Goal: Task Accomplishment & Management: Use online tool/utility

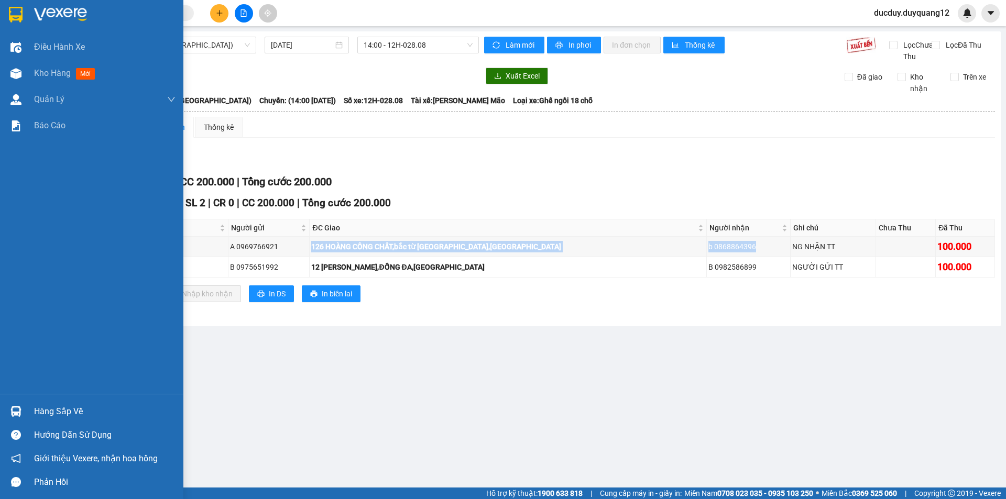
click at [42, 413] on div "Hàng sắp về" at bounding box center [104, 412] width 141 height 16
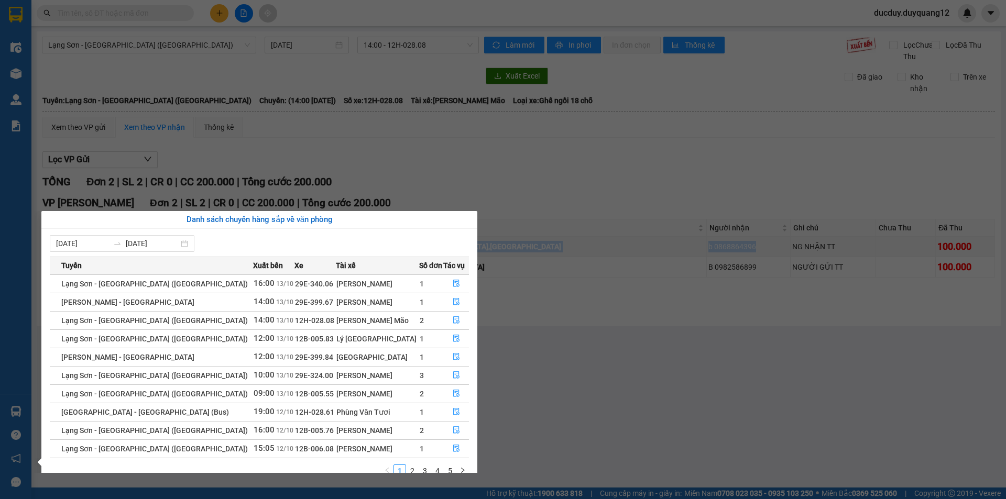
click at [576, 198] on section "Kết quả tìm kiếm ( 0 ) Bộ lọc No Data ducduy.duyquang12 Điều hành xe Kho hàng m…" at bounding box center [503, 249] width 1006 height 499
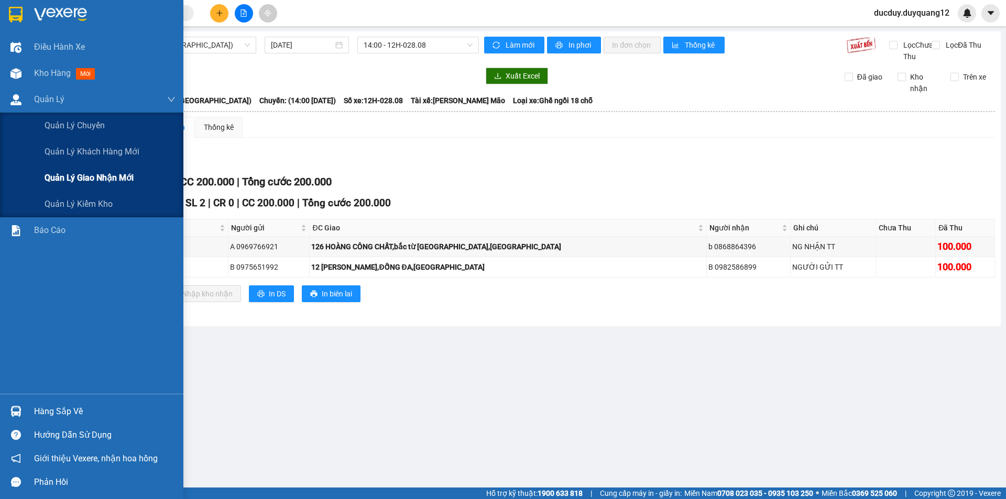
click at [80, 187] on div "Quản lý giao nhận mới" at bounding box center [110, 178] width 131 height 26
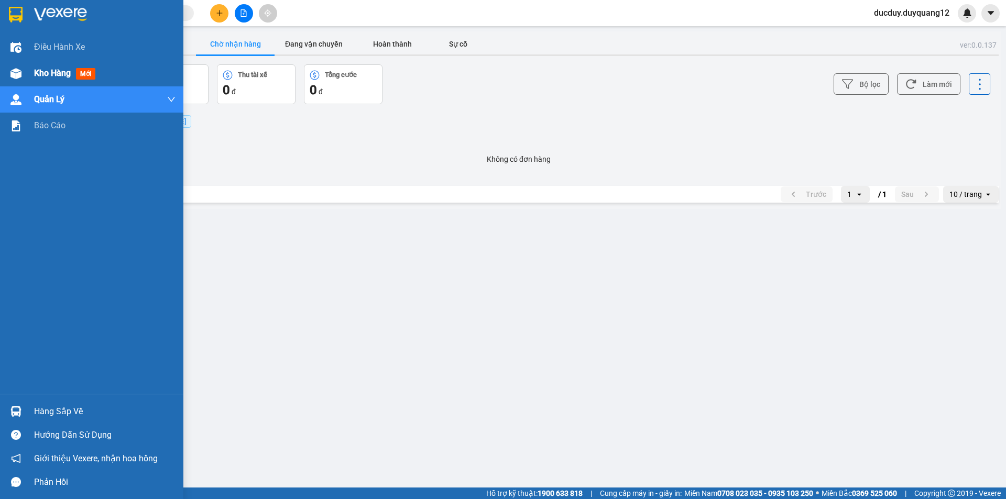
click at [60, 74] on span "Kho hàng" at bounding box center [52, 73] width 37 height 10
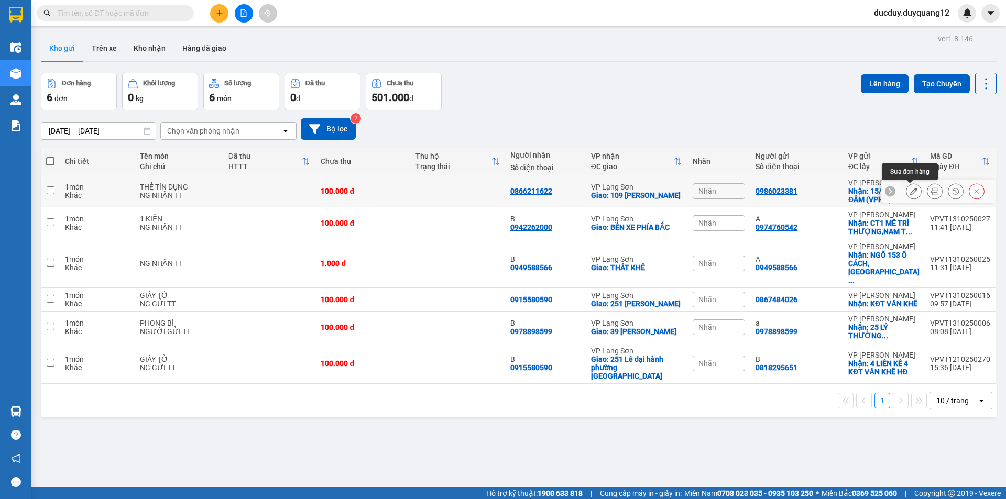
click at [906, 193] on button at bounding box center [913, 191] width 15 height 18
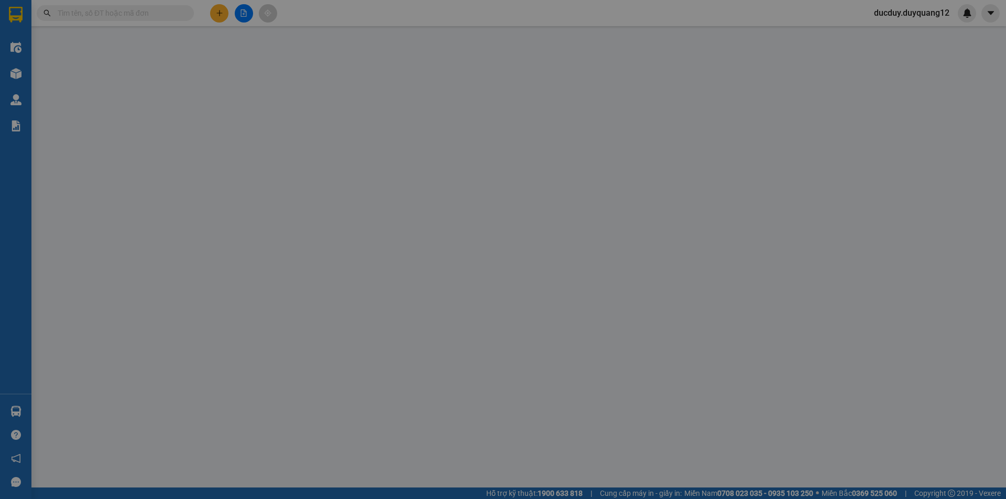
type input "0986023381"
checkbox input "true"
type input "VPHN"
type input "0866211622"
checkbox input "true"
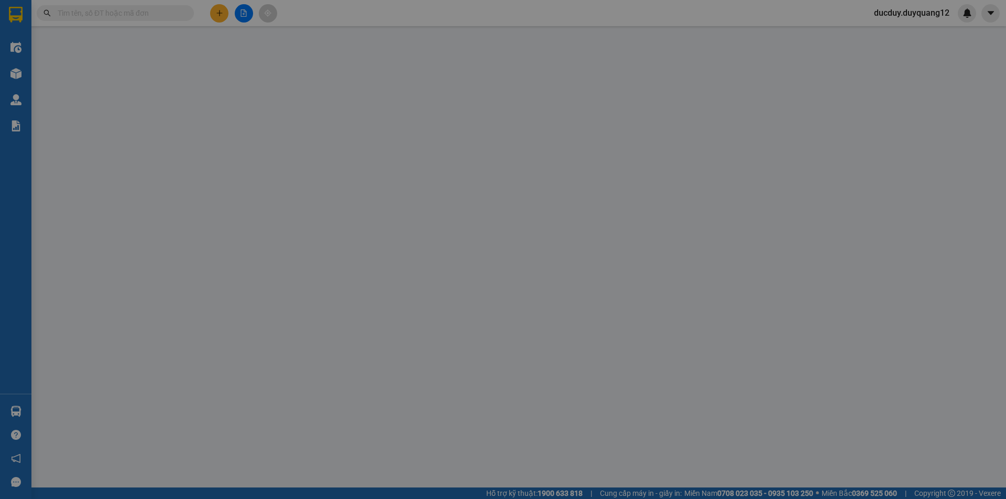
type input "109 [PERSON_NAME]"
type input "100.000"
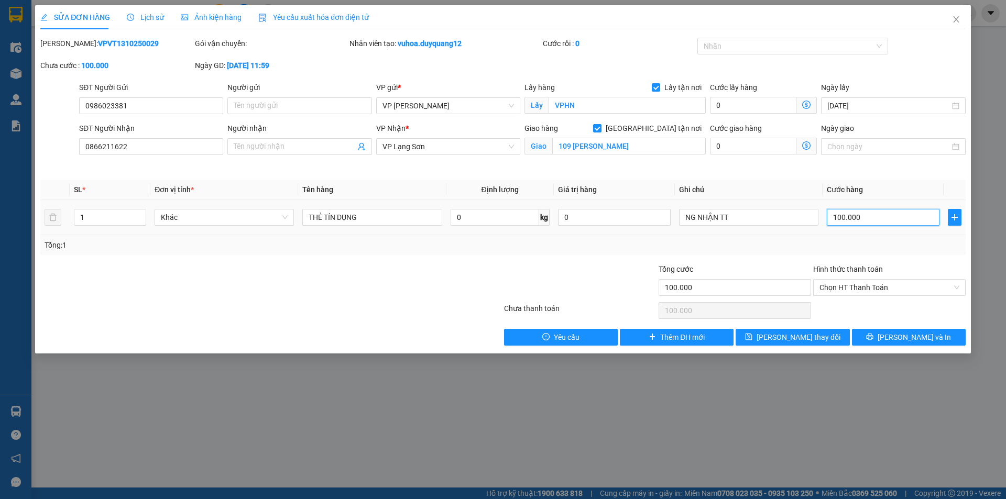
click at [874, 214] on input "100.000" at bounding box center [883, 217] width 113 height 17
type input "5"
type input "55"
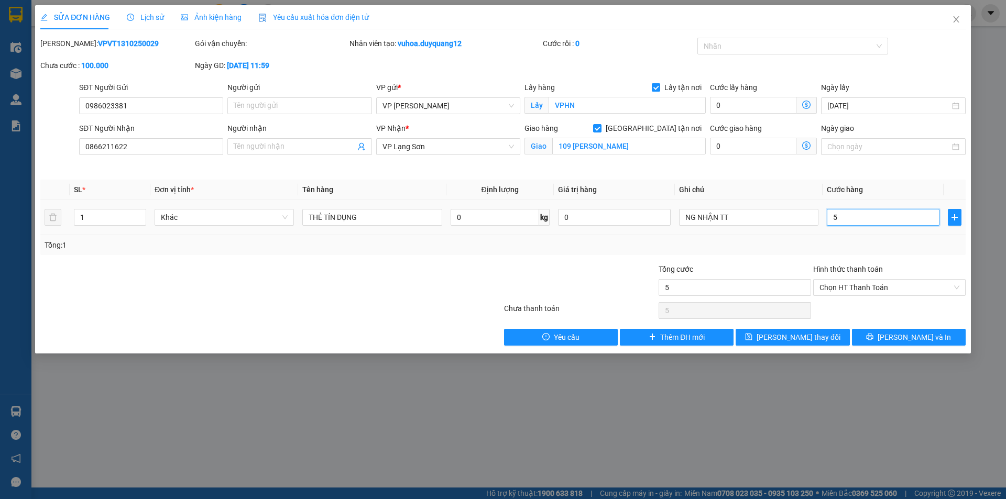
type input "55"
type input "55.000"
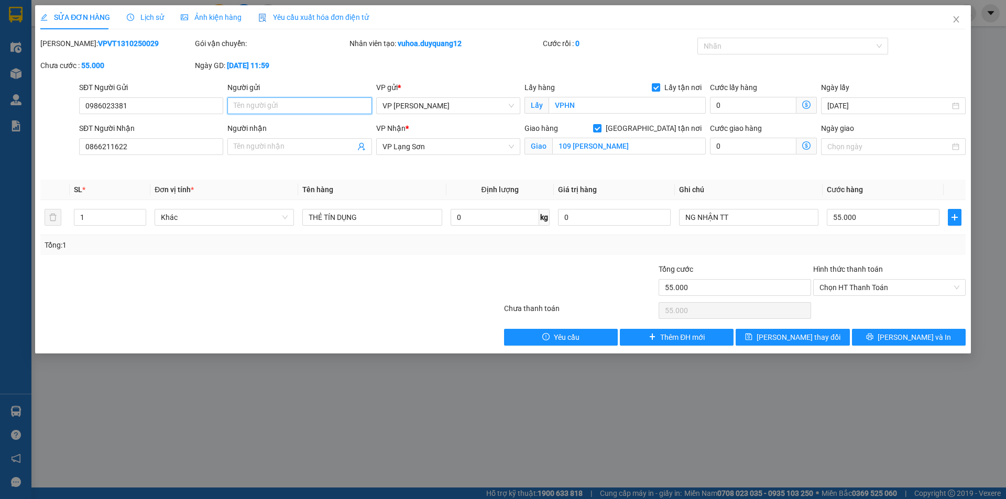
click at [321, 106] on input "Người gửi" at bounding box center [299, 105] width 144 height 17
type input "A"
click at [266, 143] on input "Người nhận" at bounding box center [294, 147] width 121 height 12
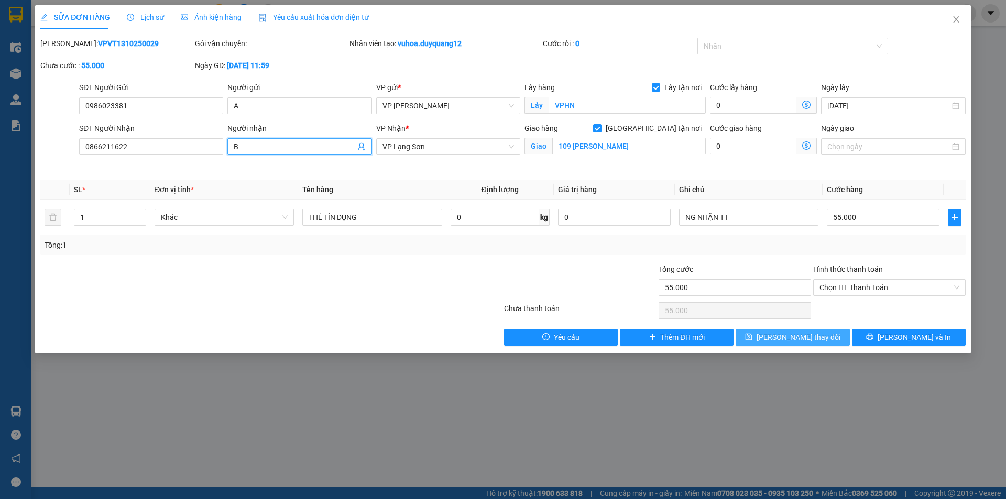
type input "B"
click at [790, 334] on span "[PERSON_NAME] thay đổi" at bounding box center [799, 338] width 84 height 12
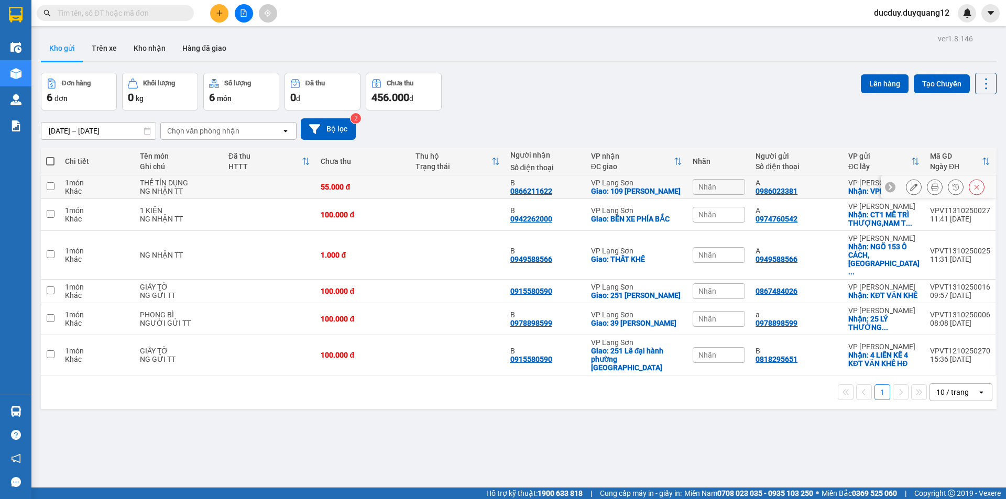
click at [50, 185] on input "checkbox" at bounding box center [51, 186] width 8 height 8
checkbox input "true"
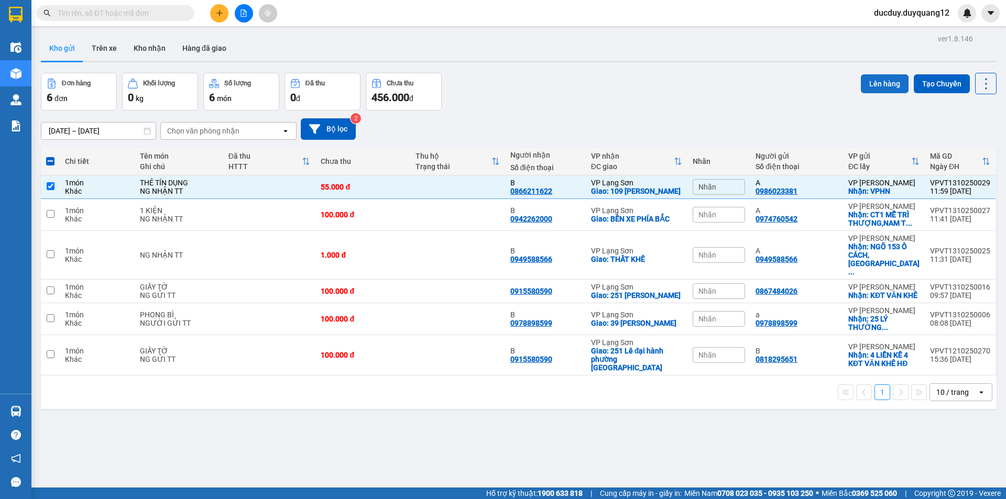
click at [885, 77] on button "Lên hàng" at bounding box center [885, 83] width 48 height 19
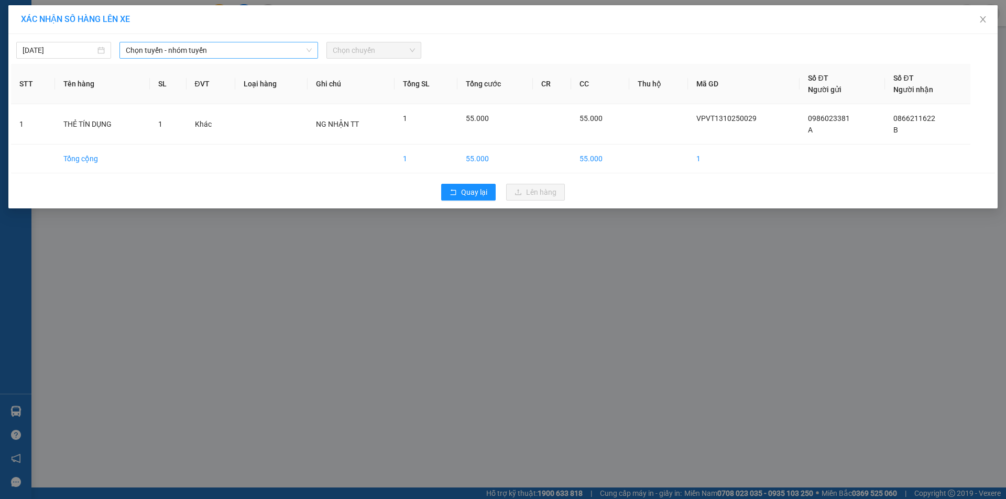
click at [205, 55] on span "Chọn tuyến - nhóm tuyến" at bounding box center [219, 50] width 186 height 16
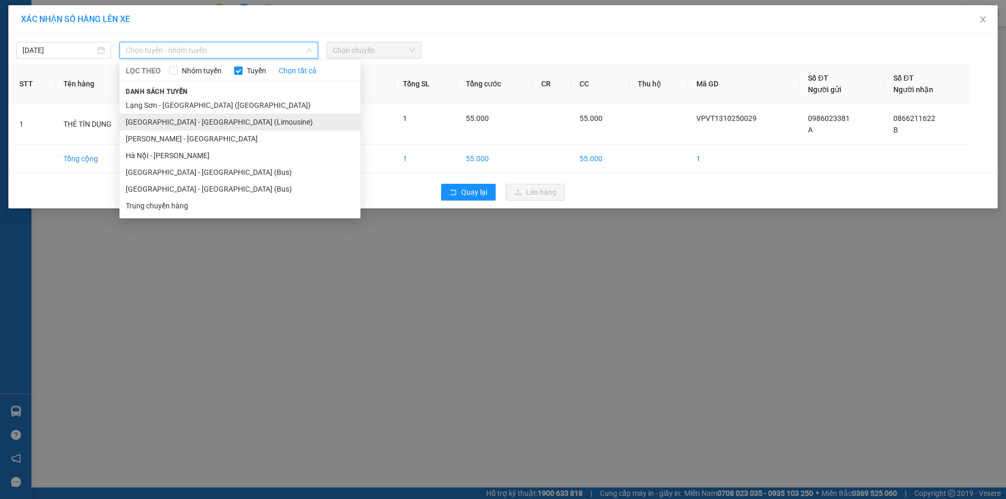
click at [185, 121] on li "[GEOGRAPHIC_DATA] - [GEOGRAPHIC_DATA] (Limousine)" at bounding box center [239, 122] width 241 height 17
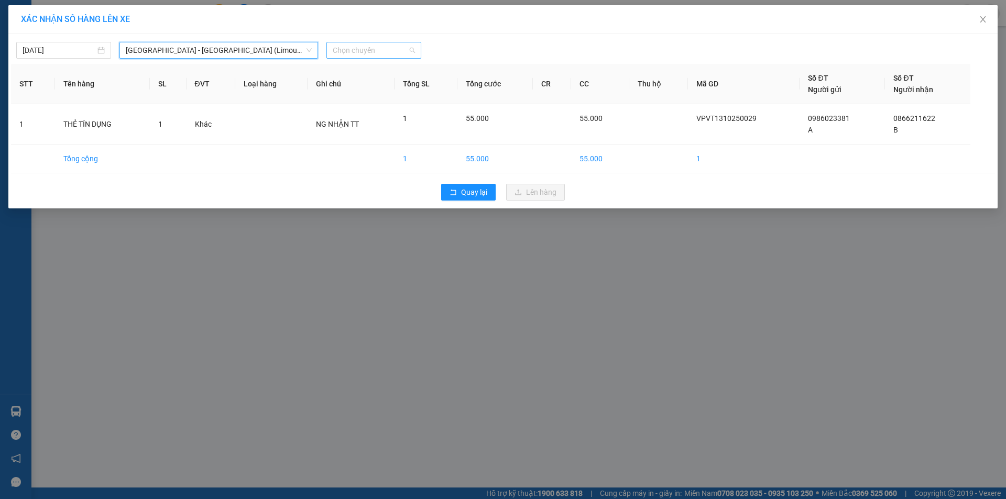
click at [349, 47] on span "Chọn chuyến" at bounding box center [374, 50] width 82 height 16
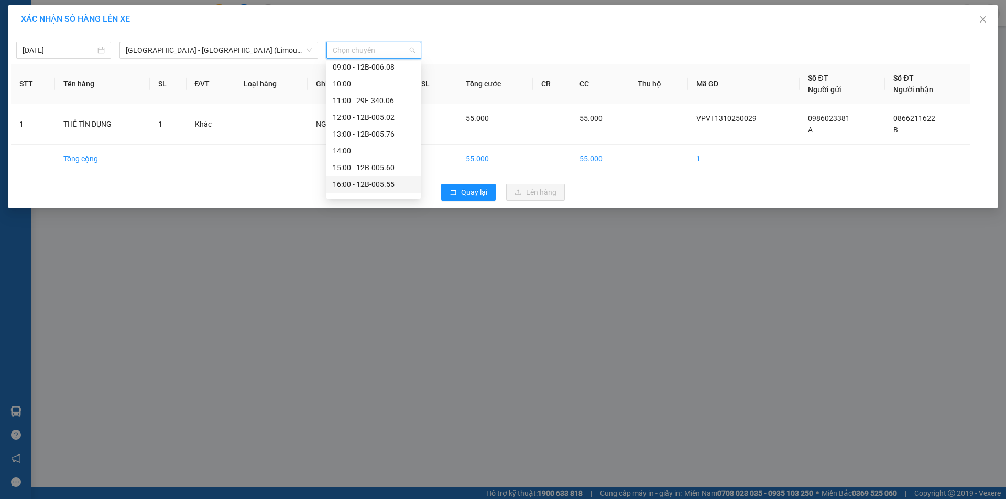
scroll to position [157, 0]
click at [370, 147] on div "17:00 - 29E-324.00" at bounding box center [374, 149] width 82 height 12
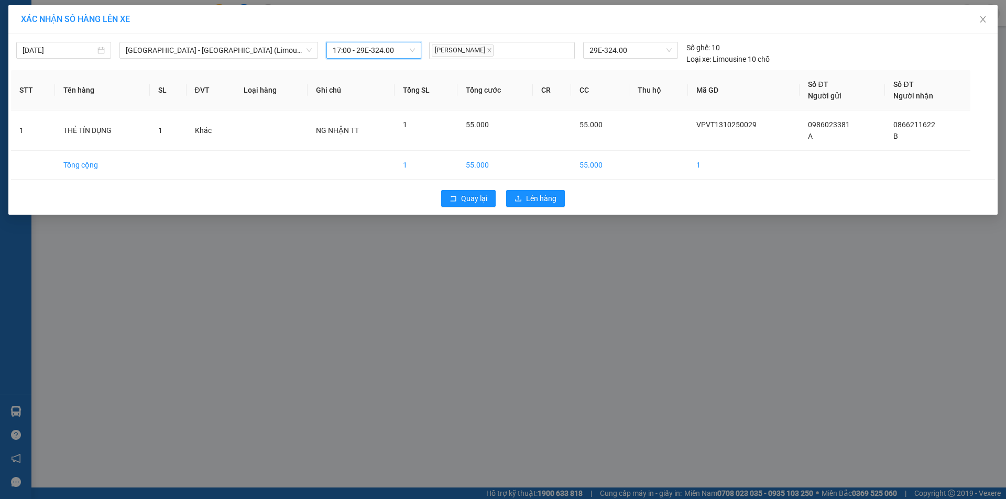
click at [406, 51] on span "17:00 - 29E-324.00" at bounding box center [374, 50] width 82 height 16
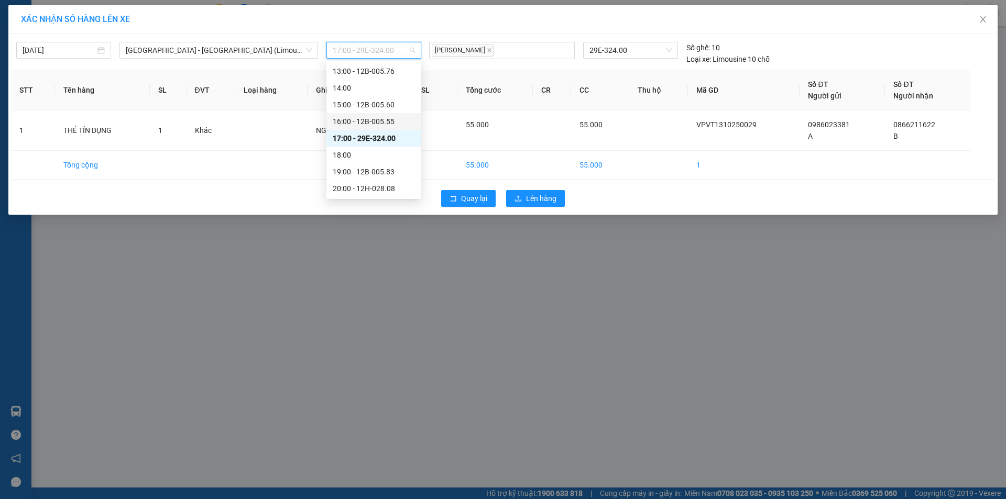
scroll to position [115, 0]
click at [557, 27] on div "XÁC NHẬN SỐ HÀNG LÊN XE" at bounding box center [502, 19] width 989 height 29
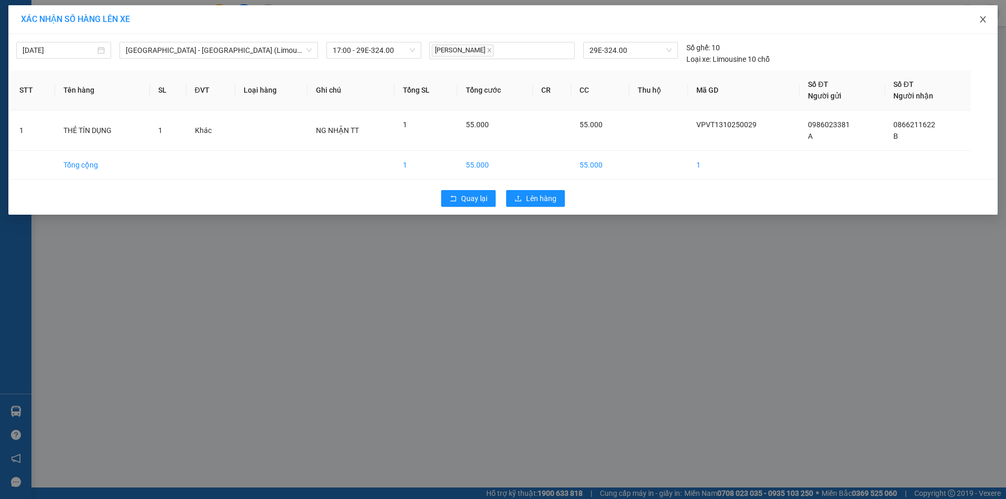
click at [979, 19] on icon "close" at bounding box center [983, 19] width 8 height 8
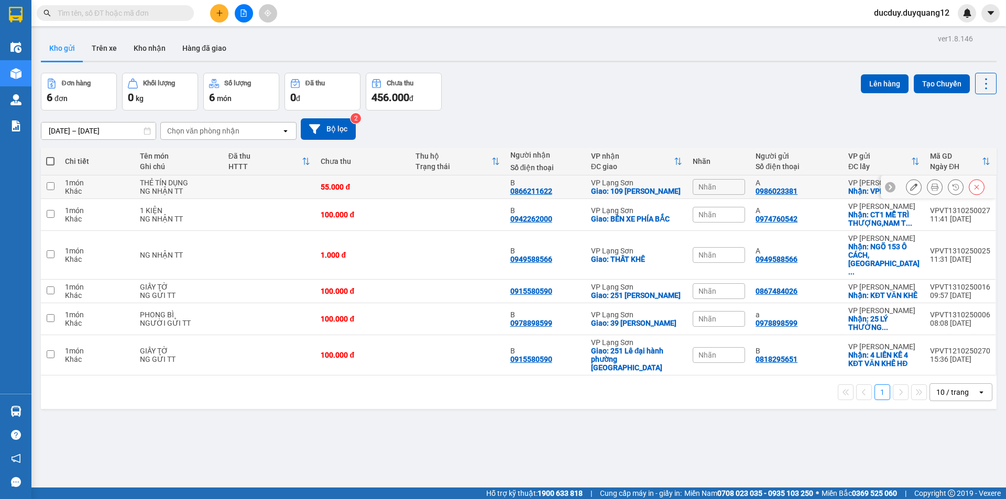
click at [58, 189] on td at bounding box center [50, 188] width 19 height 24
checkbox input "true"
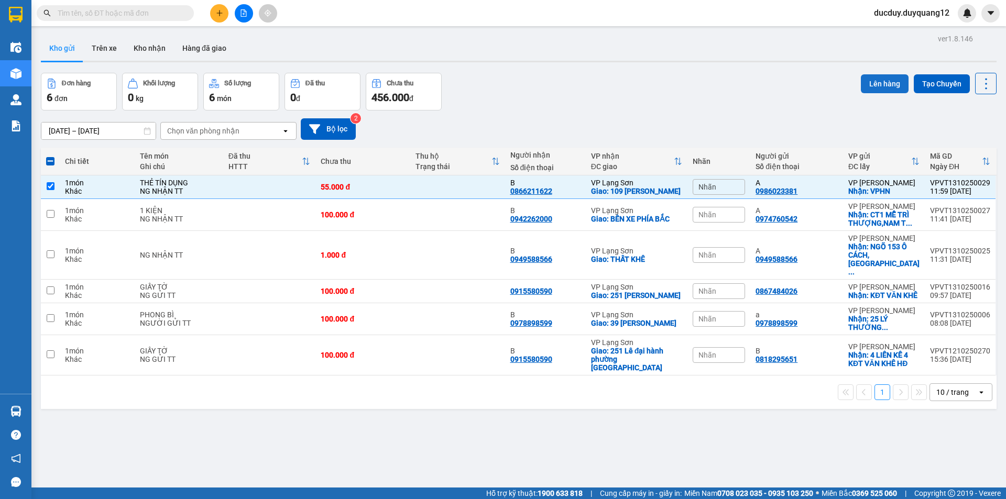
click at [889, 83] on button "Lên hàng" at bounding box center [885, 83] width 48 height 19
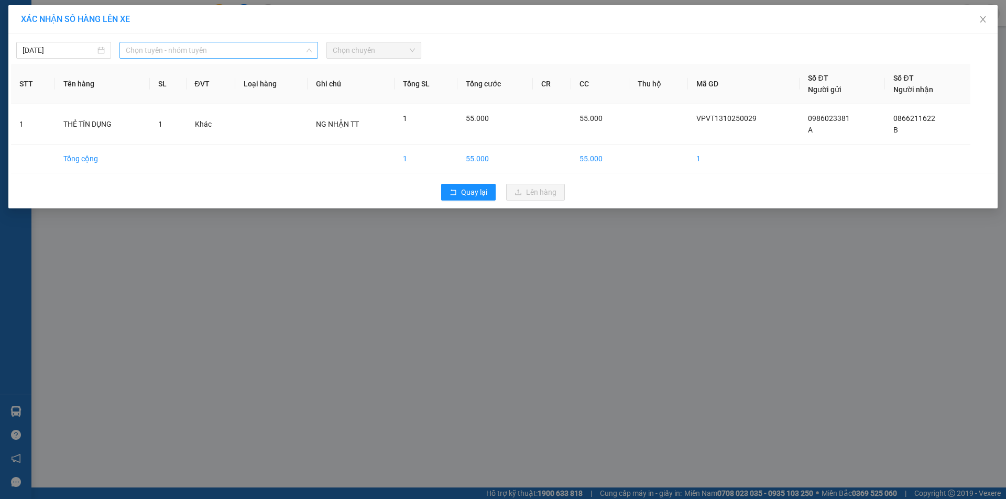
click at [171, 54] on span "Chọn tuyến - nhóm tuyến" at bounding box center [219, 50] width 186 height 16
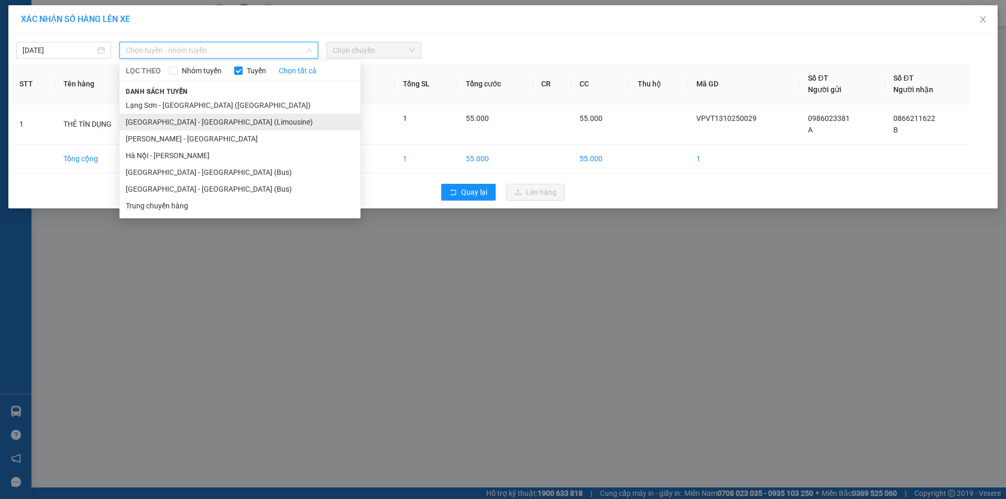
click at [161, 125] on li "[GEOGRAPHIC_DATA] - [GEOGRAPHIC_DATA] (Limousine)" at bounding box center [239, 122] width 241 height 17
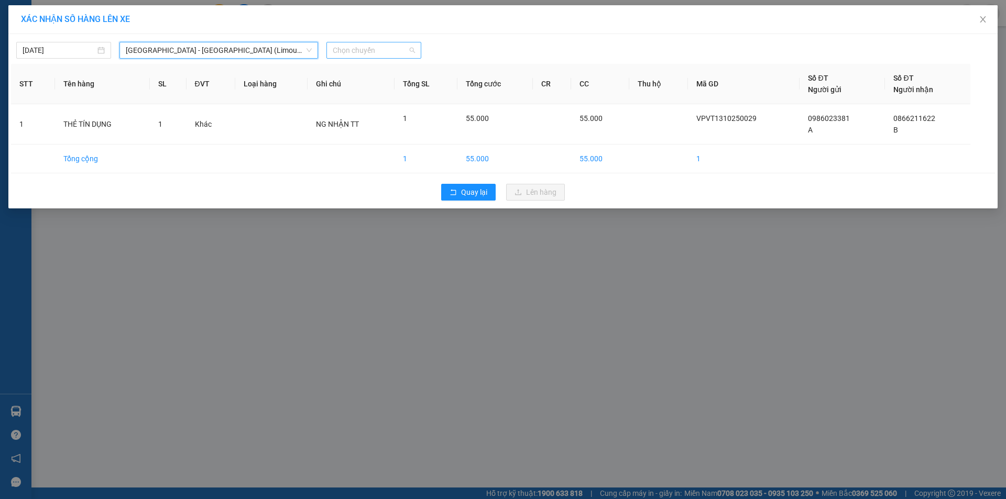
click at [354, 51] on span "Chọn chuyến" at bounding box center [374, 50] width 82 height 16
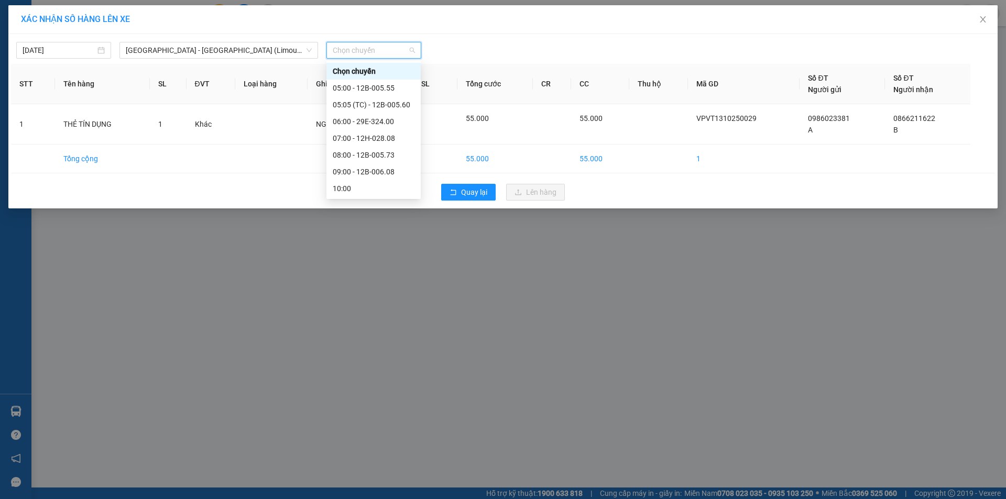
scroll to position [157, 0]
click at [362, 148] on div "17:00 - 29E-399.71" at bounding box center [374, 149] width 82 height 12
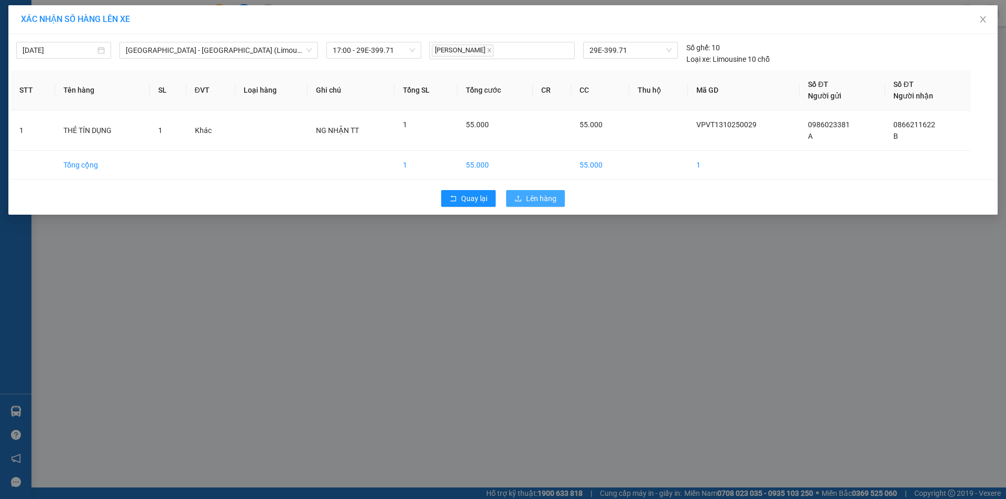
click at [544, 195] on span "Lên hàng" at bounding box center [541, 199] width 30 height 12
